Goal: Communication & Community: Ask a question

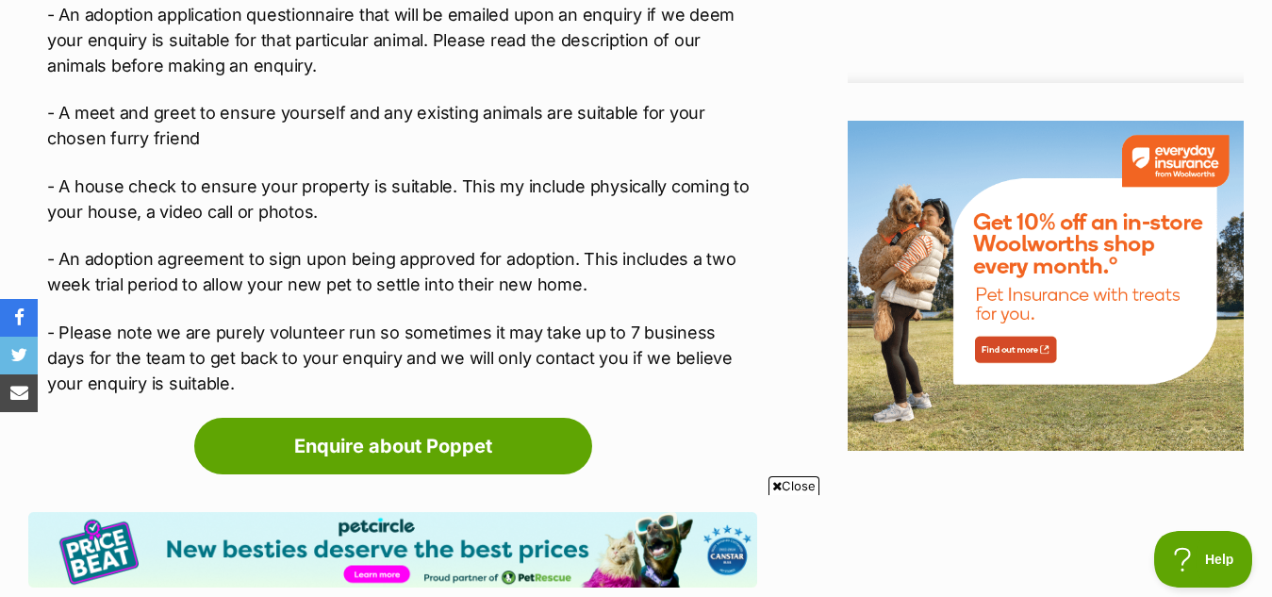
scroll to position [2264, 0]
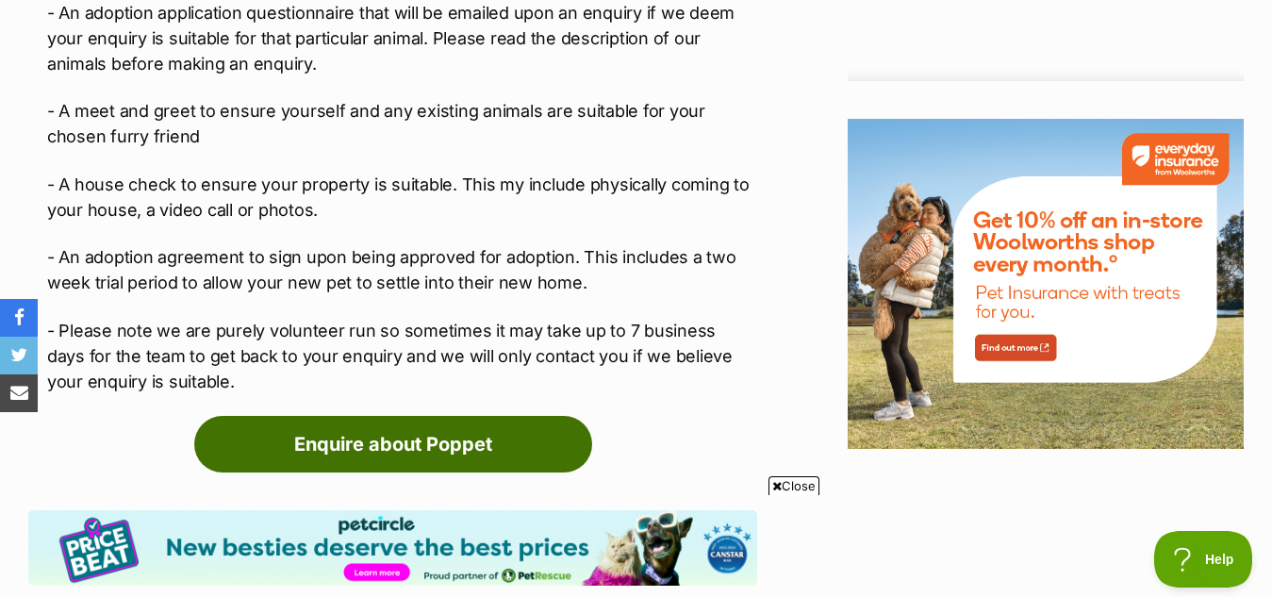
click at [408, 416] on link "Enquire about Poppet" at bounding box center [393, 444] width 398 height 57
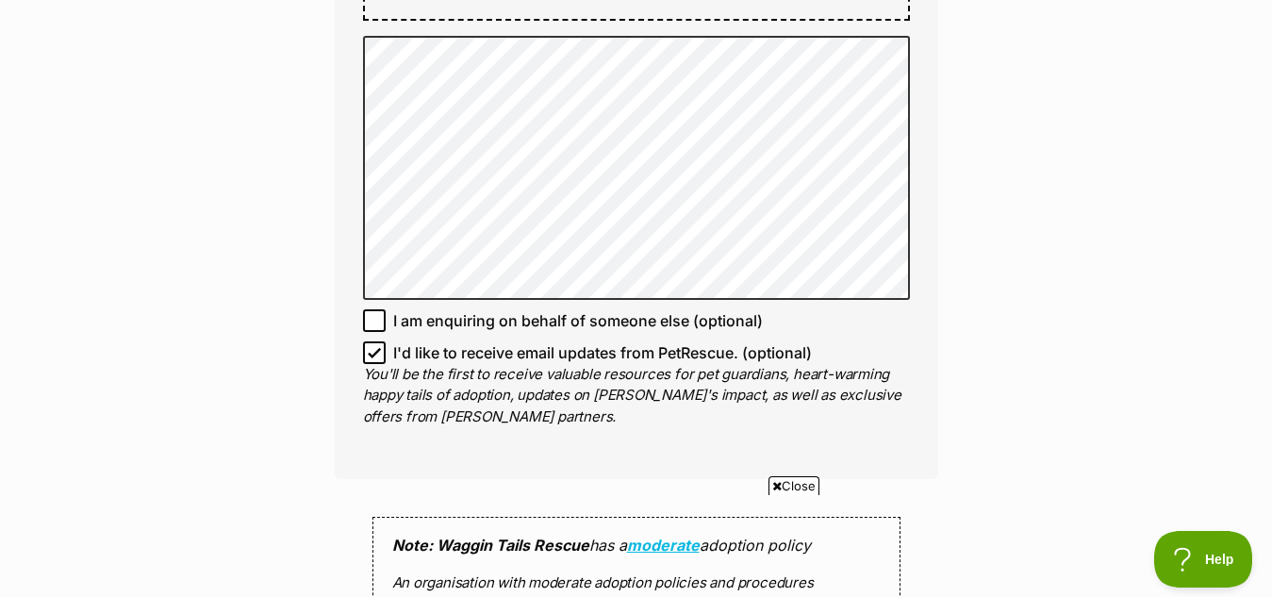
scroll to position [1321, 0]
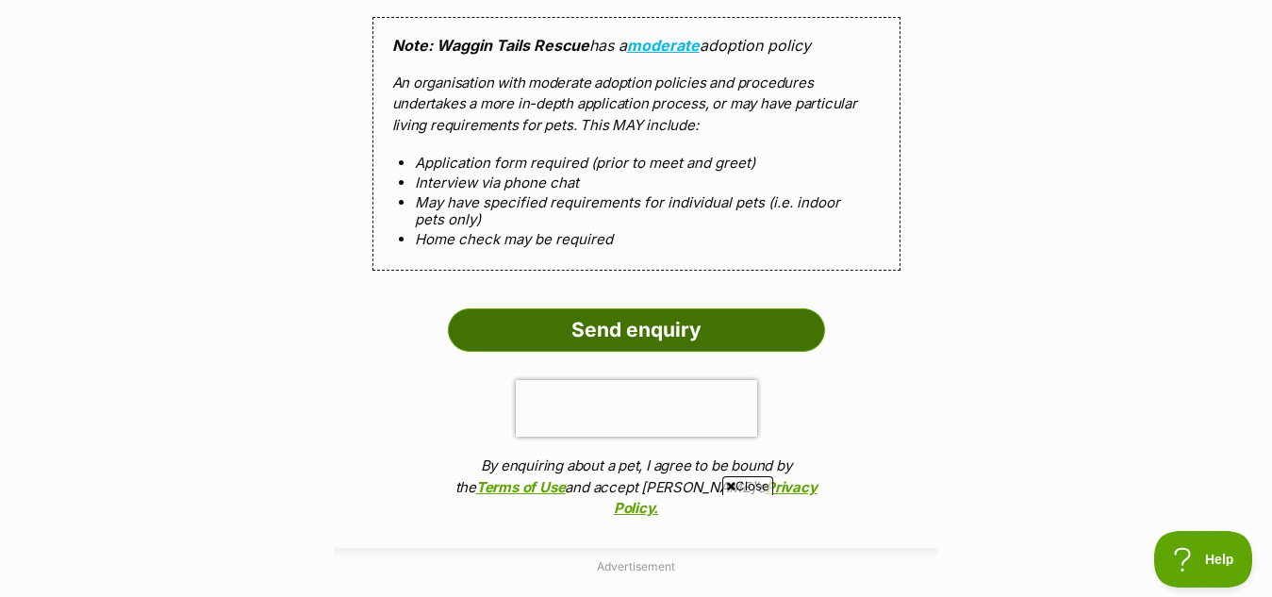
scroll to position [1792, 0]
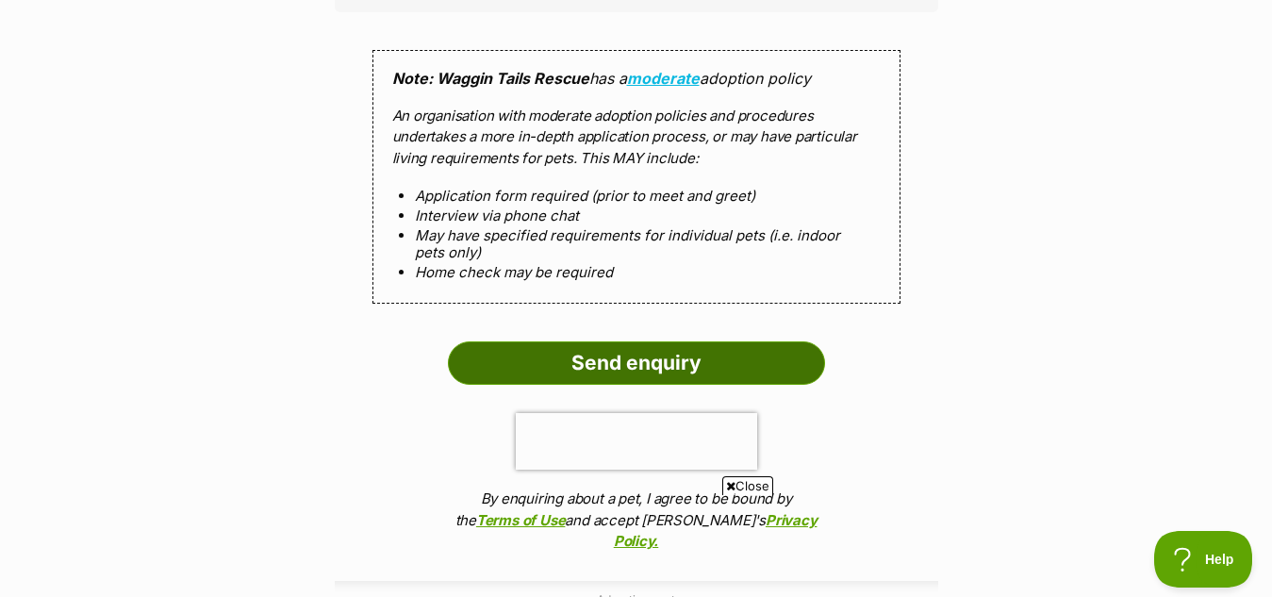
click at [646, 365] on input "Send enquiry" at bounding box center [636, 362] width 377 height 43
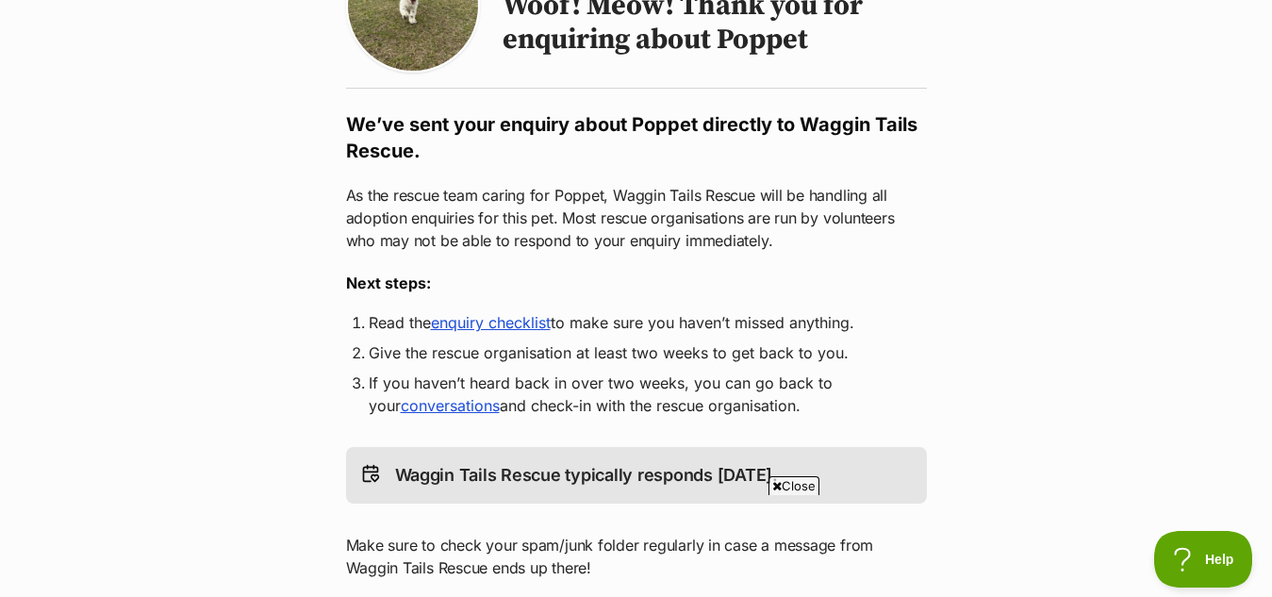
scroll to position [189, 0]
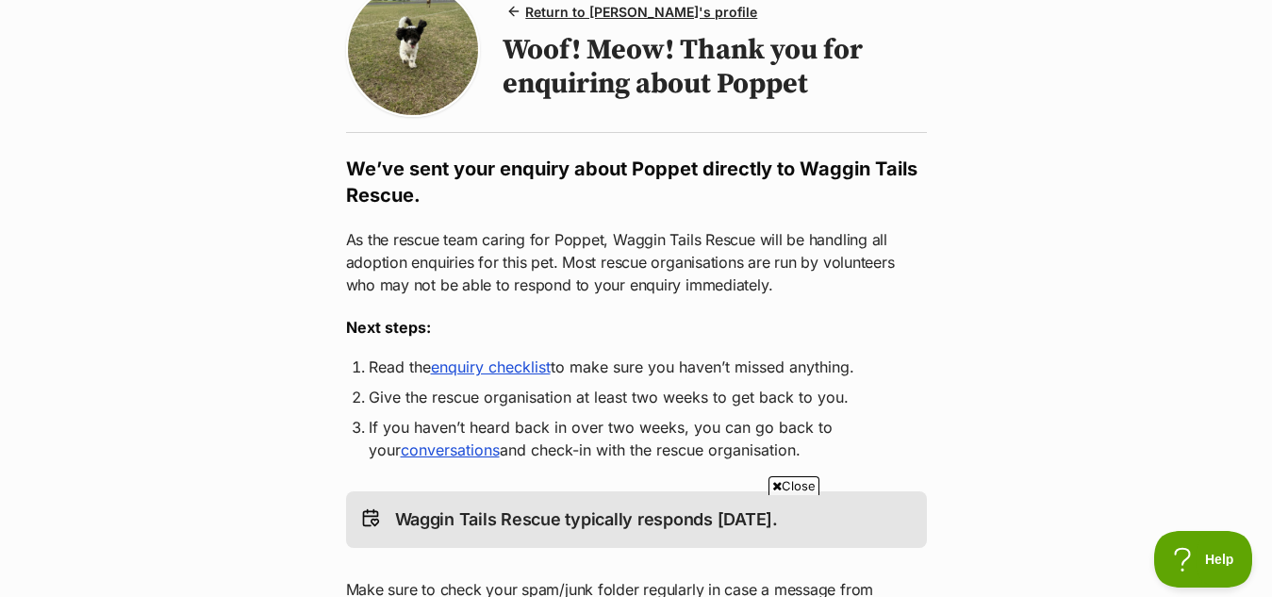
click at [515, 365] on link "enquiry checklist" at bounding box center [491, 366] width 120 height 19
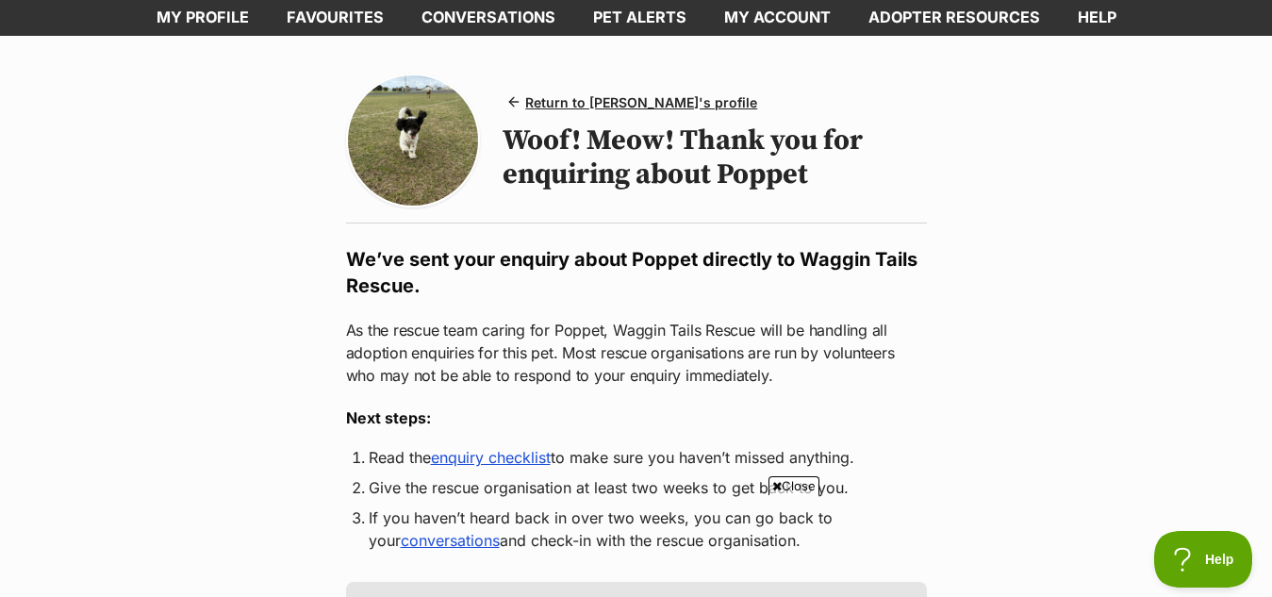
scroll to position [283, 0]
